Goal: Information Seeking & Learning: Learn about a topic

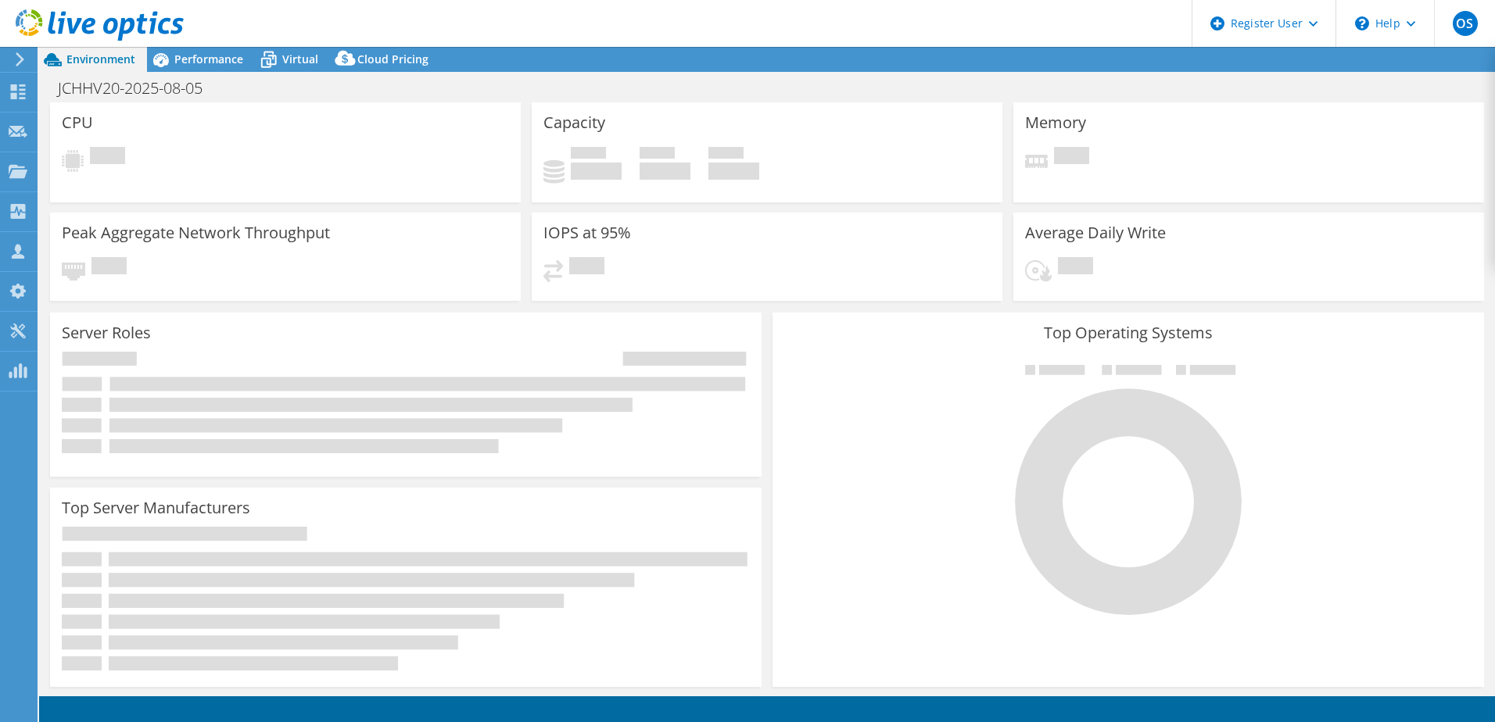
select select "EULondon"
select select "GBP"
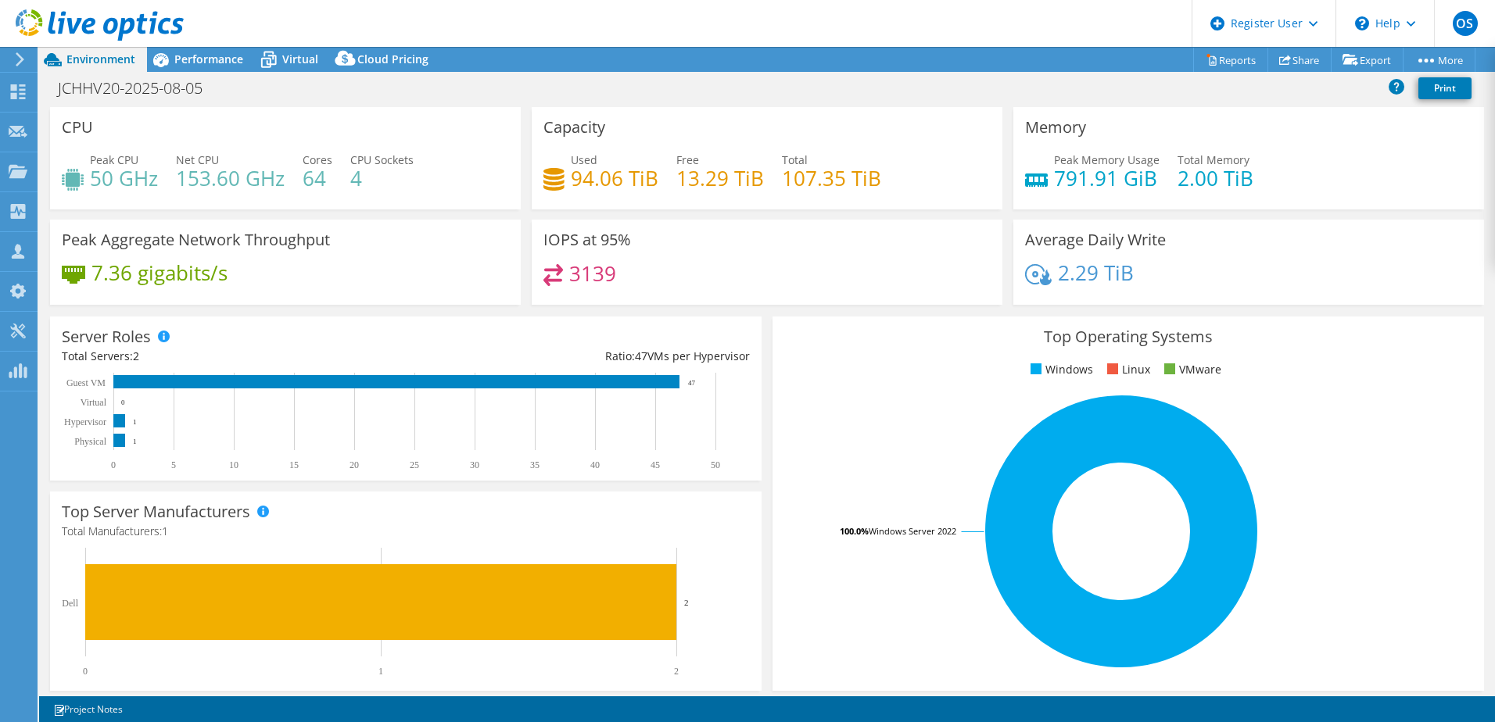
click at [201, 55] on span "Performance" at bounding box center [208, 59] width 69 height 15
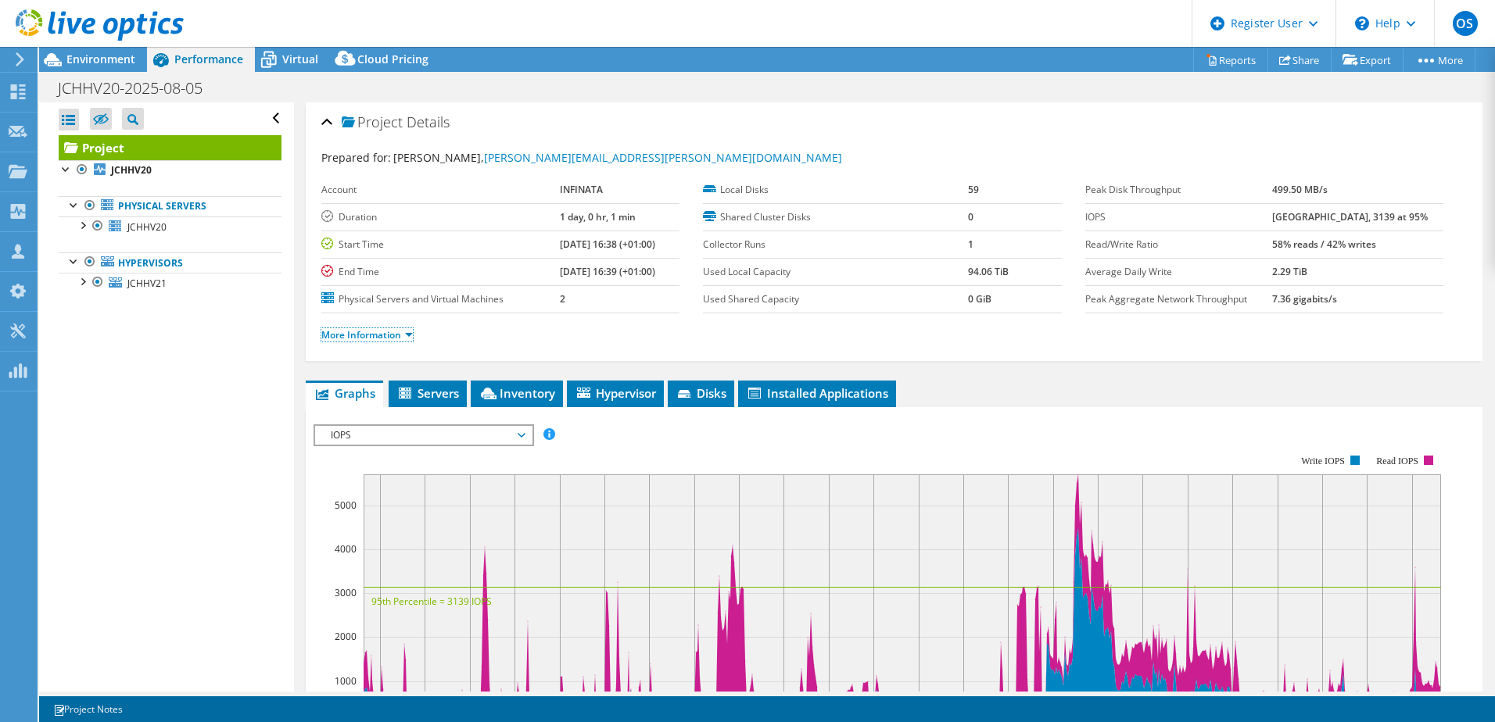
click at [386, 330] on link "More Information" at bounding box center [366, 334] width 91 height 13
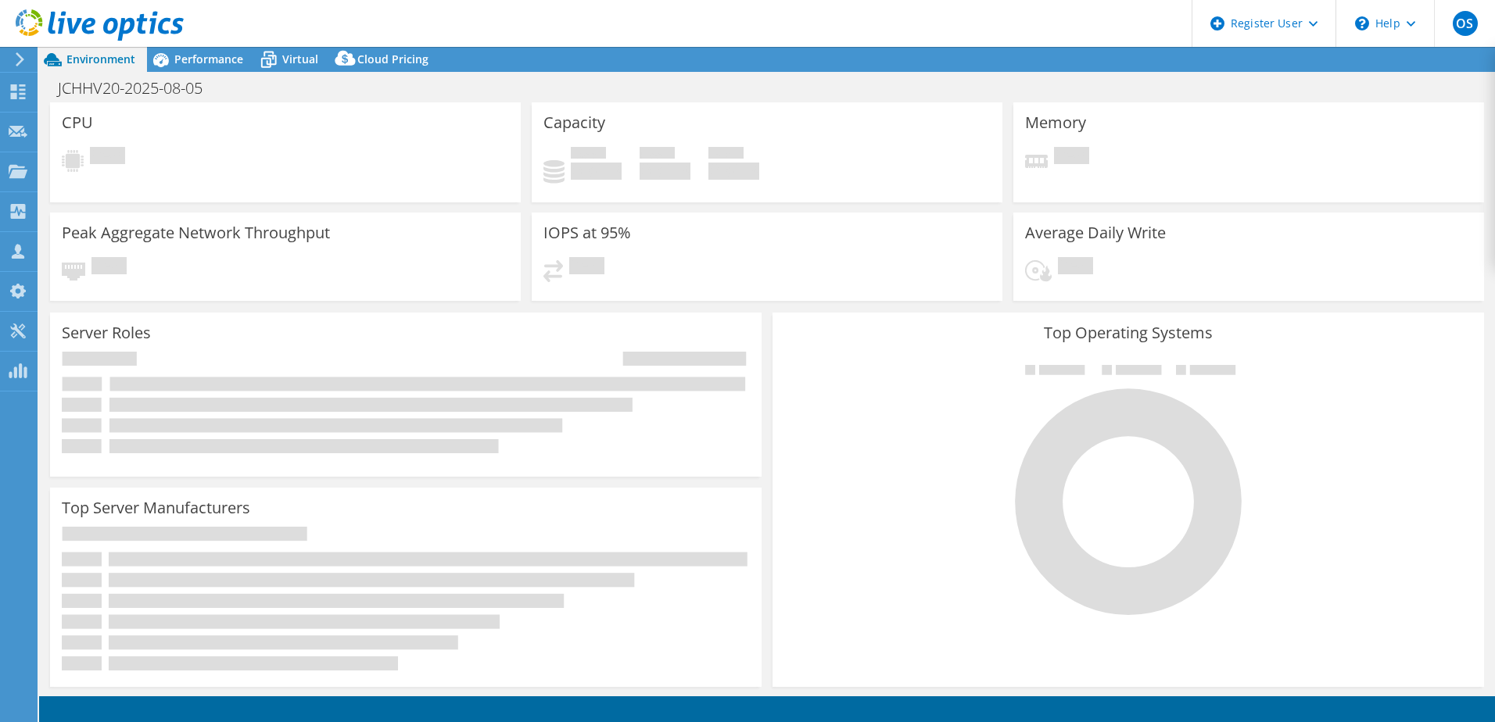
select select "EULondon"
select select "USD"
